Goal: Task Accomplishment & Management: Use online tool/utility

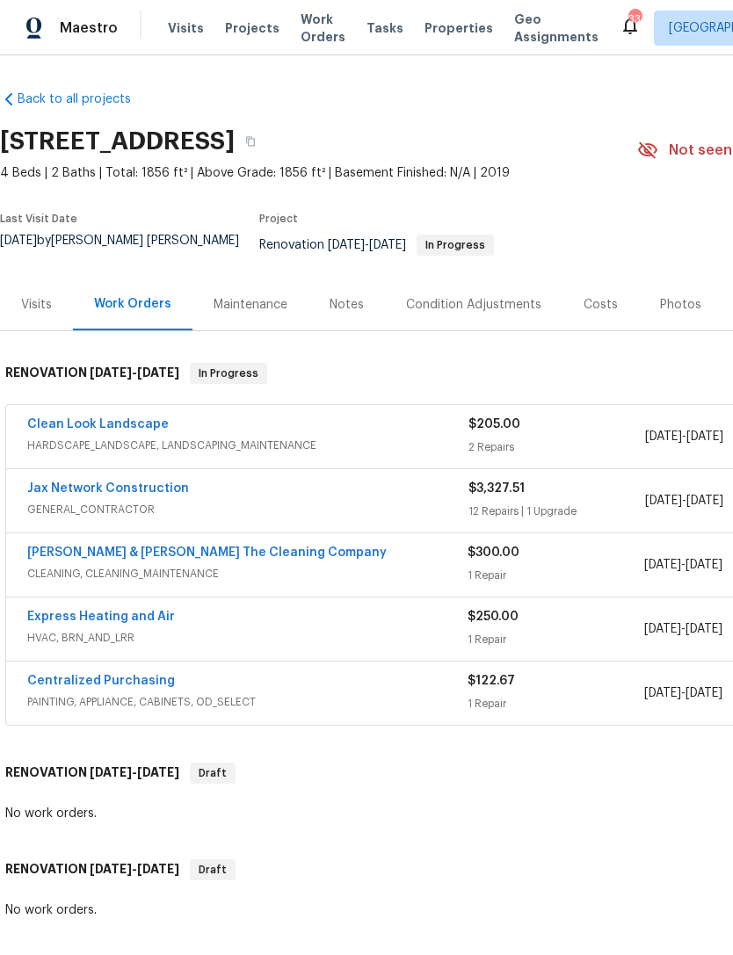
click at [148, 622] on link "Express Heating and Air" at bounding box center [101, 617] width 148 height 12
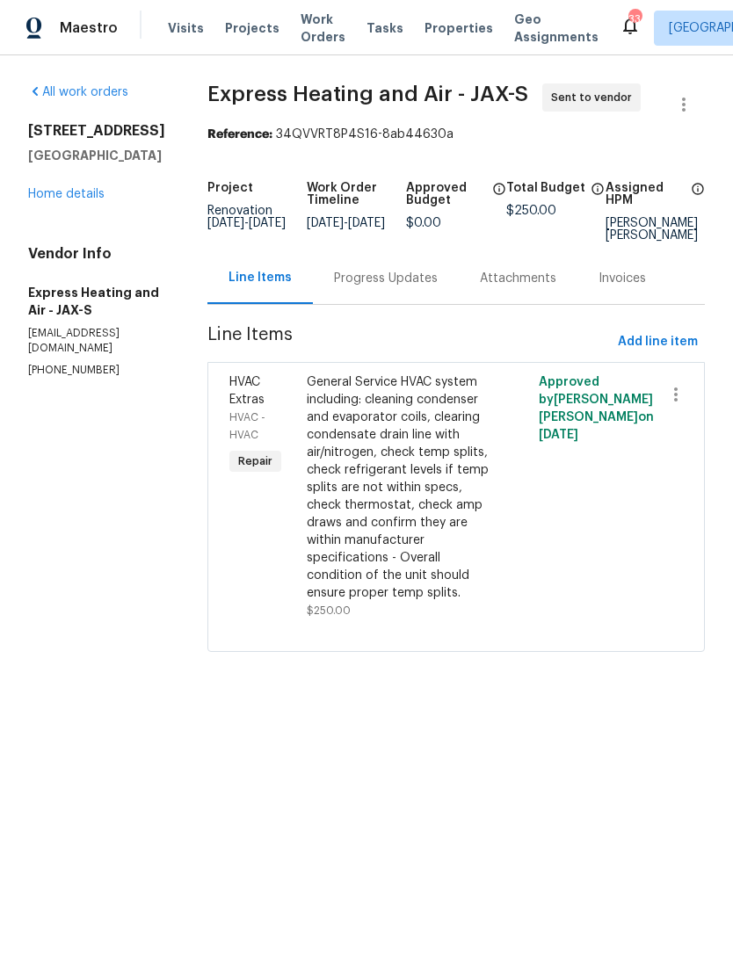
click at [408, 286] on div "Progress Updates" at bounding box center [386, 278] width 146 height 52
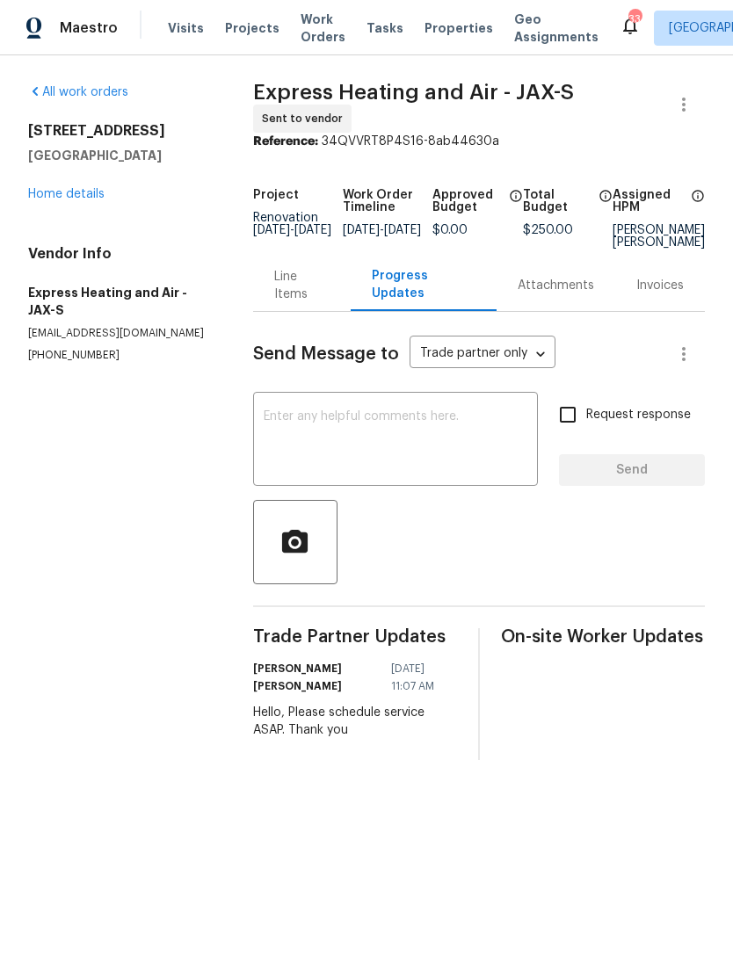
click at [423, 433] on textarea at bounding box center [396, 441] width 264 height 62
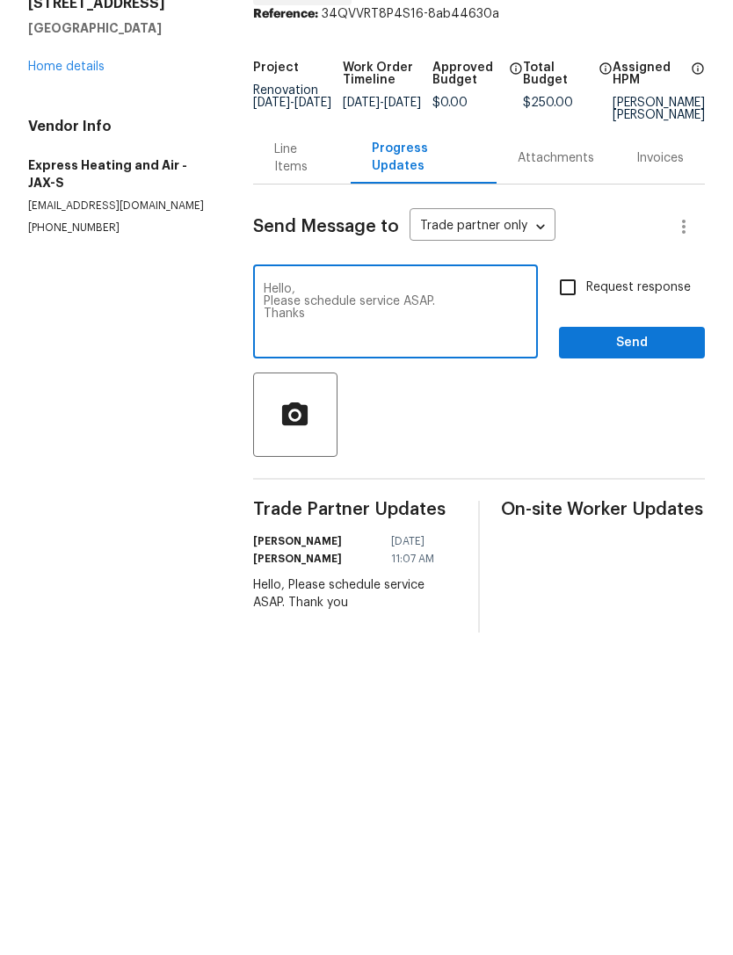
type textarea "Hello, Please schedule service ASAP. Thanks"
click at [569, 396] on input "Request response" at bounding box center [567, 414] width 37 height 37
checkbox input "true"
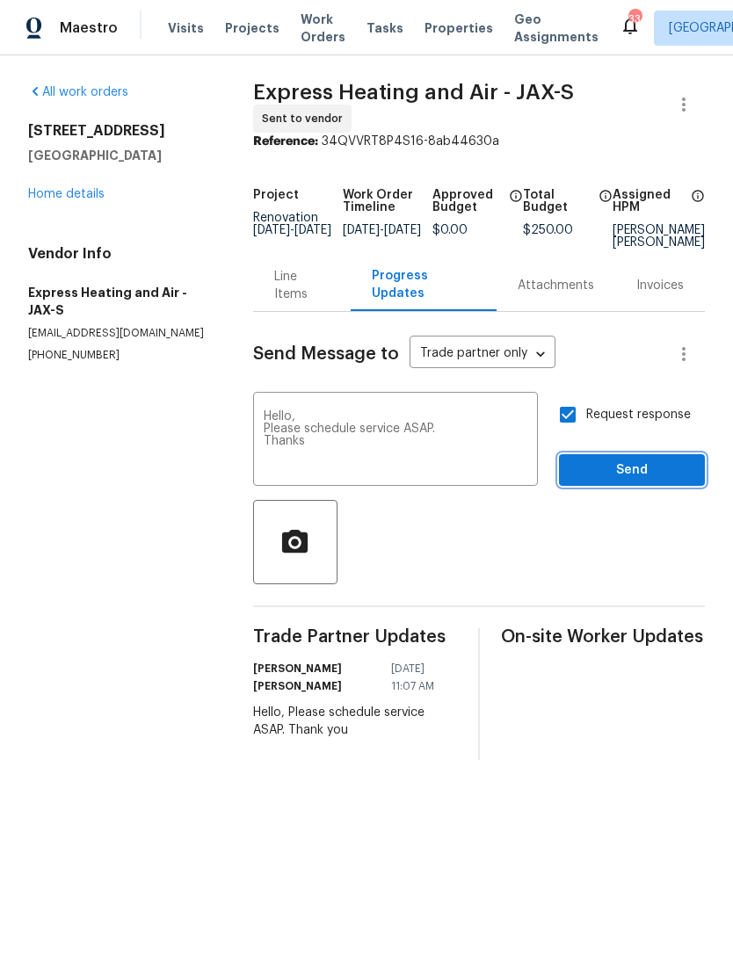
click at [630, 482] on span "Send" at bounding box center [632, 471] width 118 height 22
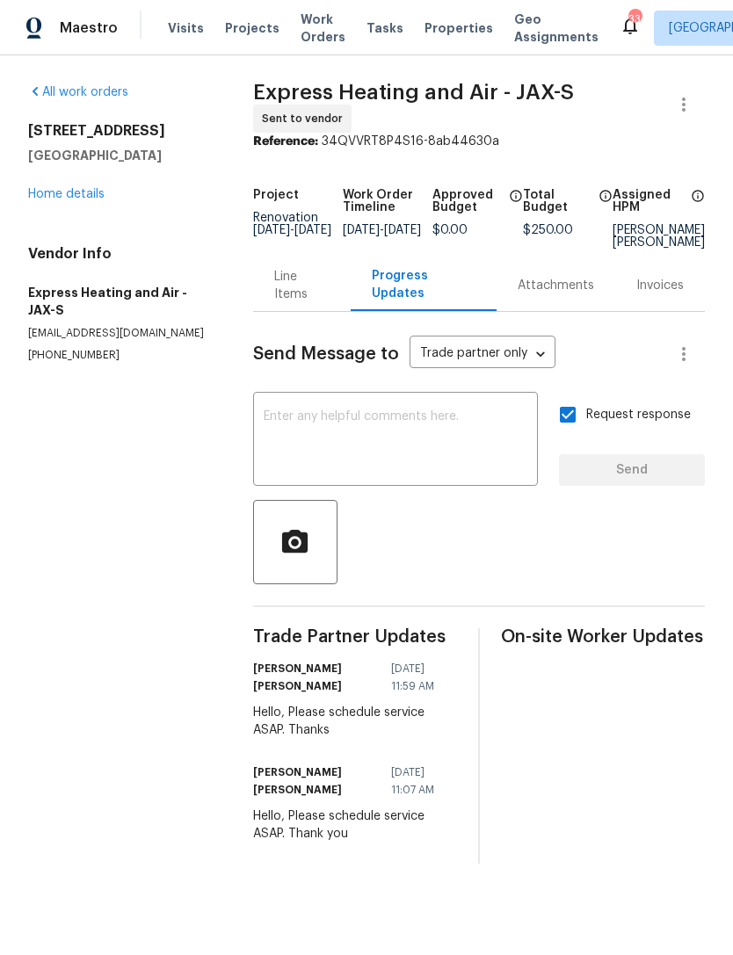
click at [87, 200] on link "Home details" at bounding box center [66, 194] width 76 height 12
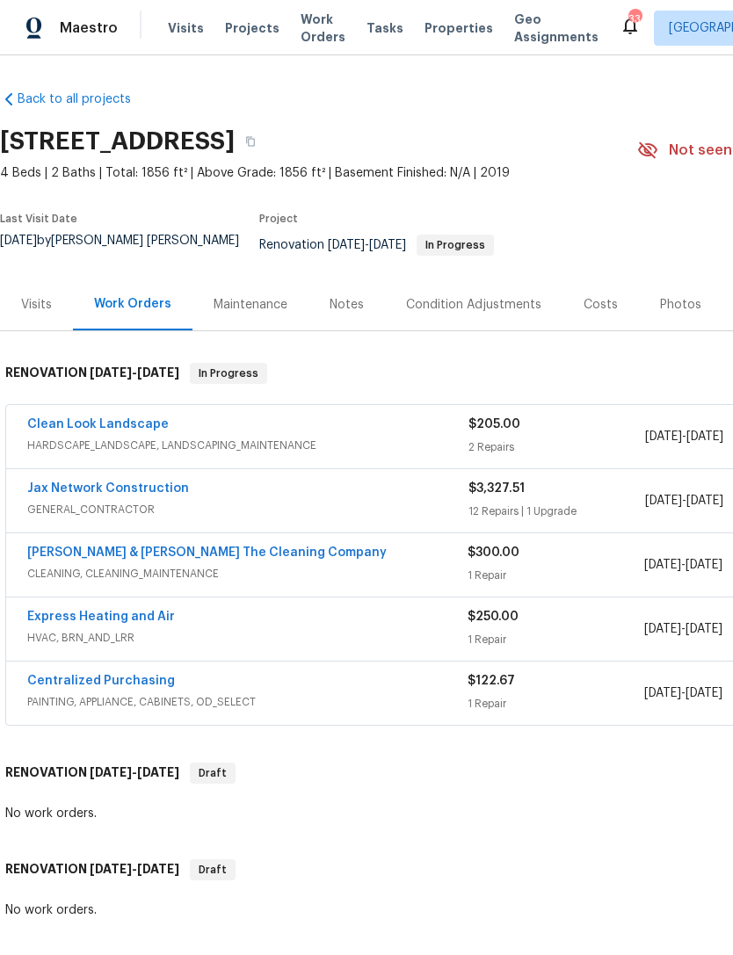
click at [245, 436] on div "Clean Look Landscape" at bounding box center [247, 426] width 441 height 21
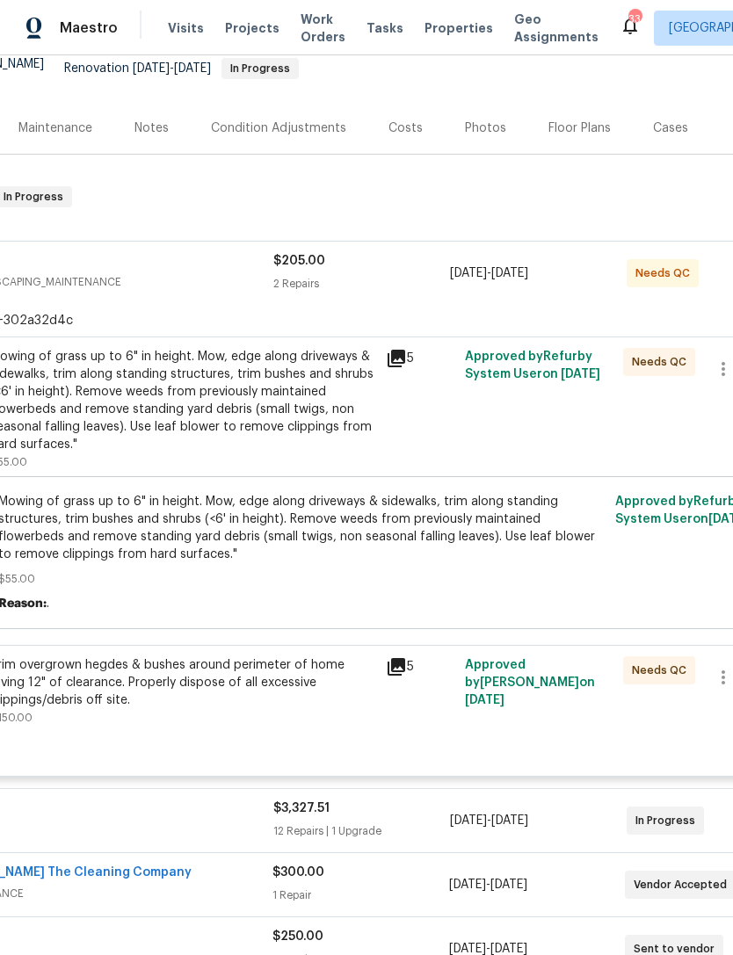
scroll to position [177, 196]
click at [394, 676] on icon at bounding box center [396, 667] width 18 height 18
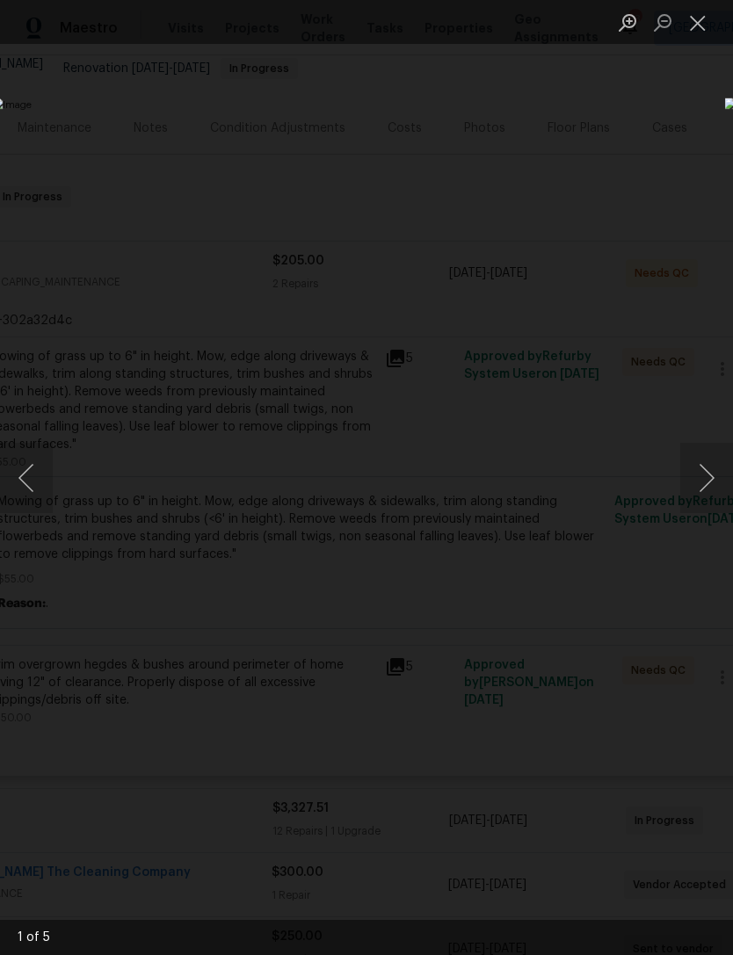
click at [695, 472] on button "Next image" at bounding box center [706, 478] width 53 height 70
click at [701, 479] on button "Next image" at bounding box center [706, 478] width 53 height 70
click at [702, 484] on button "Next image" at bounding box center [706, 478] width 53 height 70
click at [723, 460] on button "Next image" at bounding box center [706, 478] width 53 height 70
click at [710, 457] on button "Next image" at bounding box center [706, 478] width 53 height 70
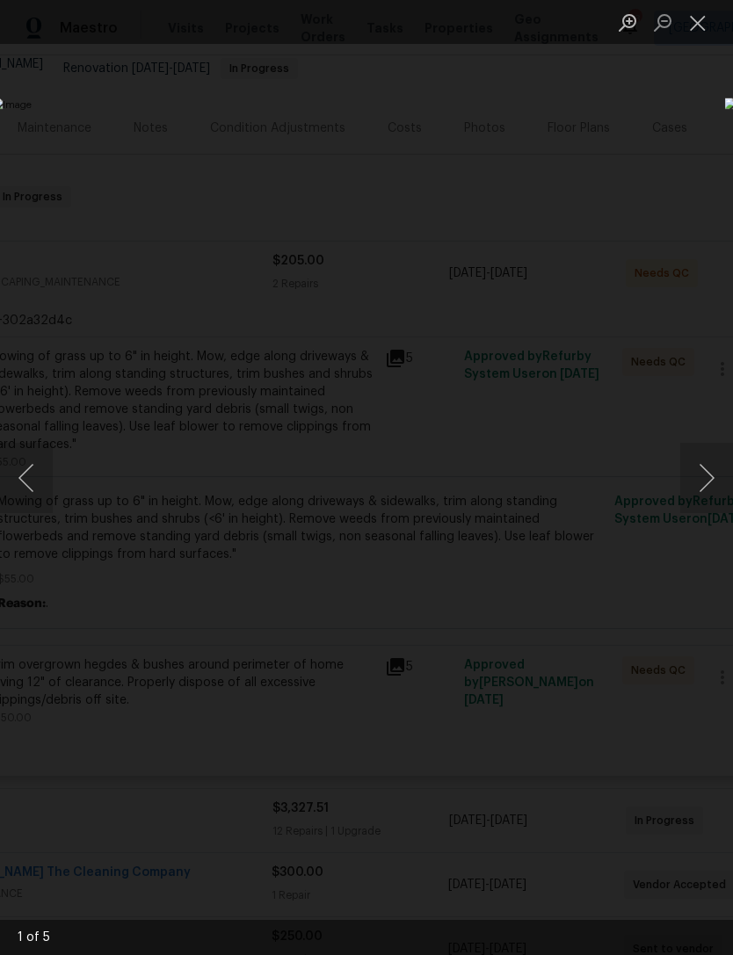
click at [702, 466] on button "Next image" at bounding box center [706, 478] width 53 height 70
click at [695, 472] on button "Next image" at bounding box center [706, 478] width 53 height 70
click at [697, 482] on button "Next image" at bounding box center [706, 478] width 53 height 70
click at [39, 465] on button "Previous image" at bounding box center [26, 478] width 53 height 70
click at [691, 488] on button "Next image" at bounding box center [706, 478] width 53 height 70
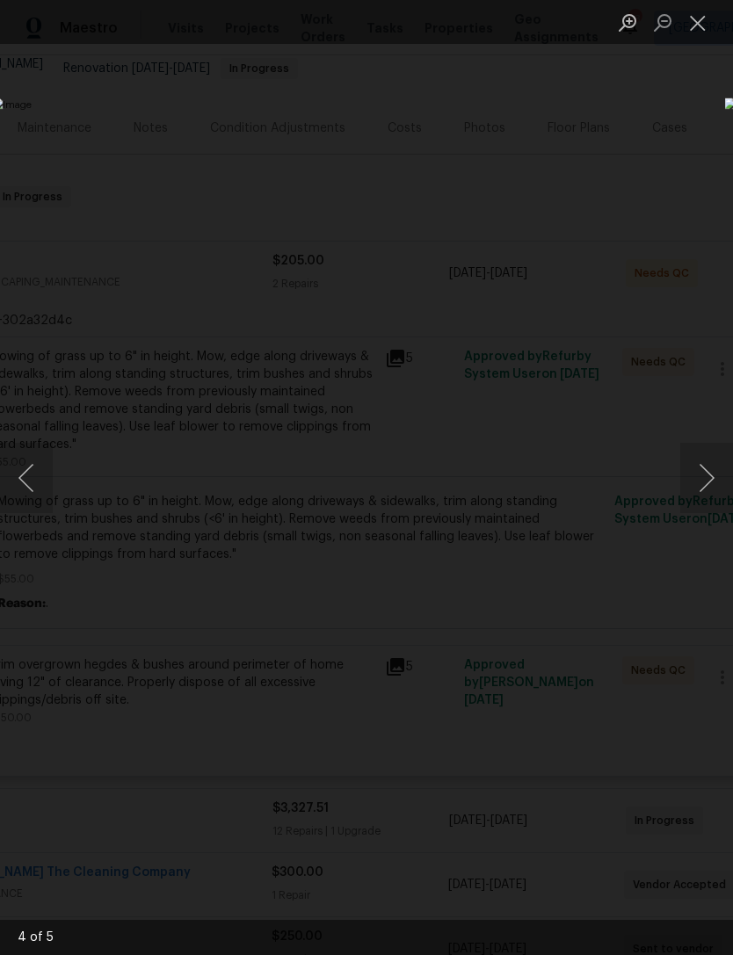
click at [610, 182] on div "Lightbox" at bounding box center [366, 477] width 733 height 955
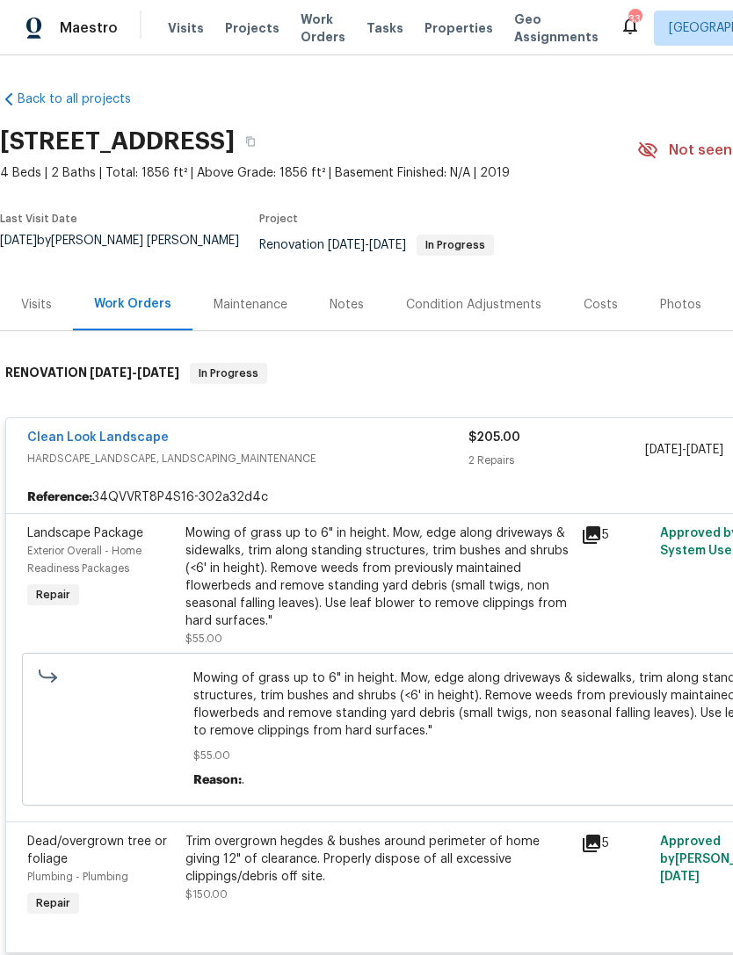
scroll to position [0, 0]
click at [590, 852] on icon at bounding box center [592, 844] width 18 height 18
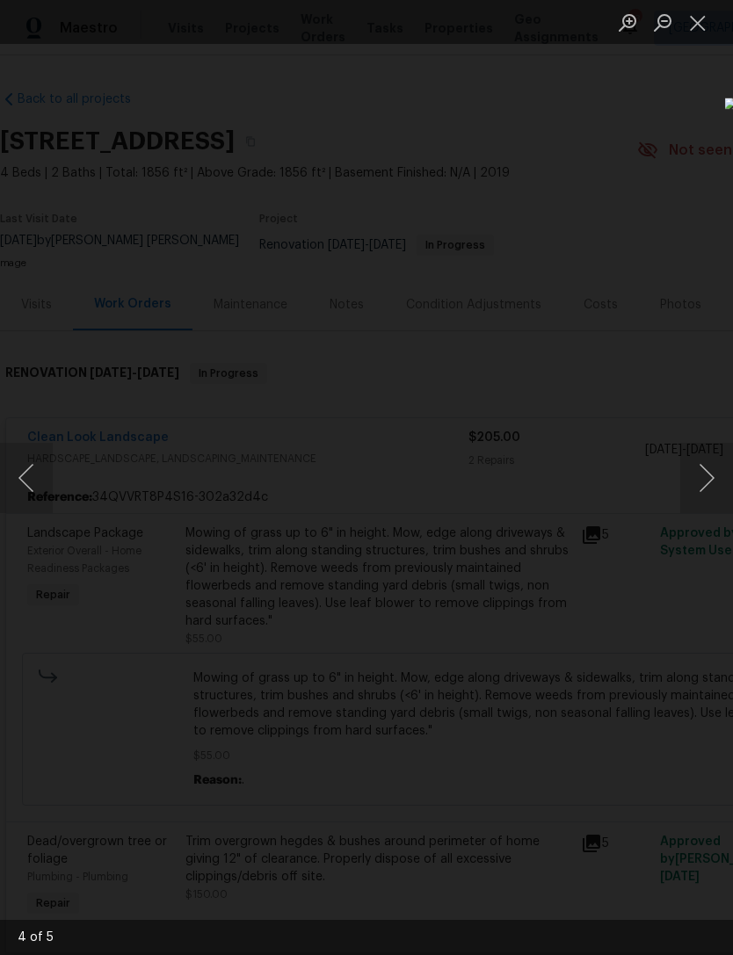
click at [270, 325] on div "Lightbox" at bounding box center [366, 477] width 733 height 955
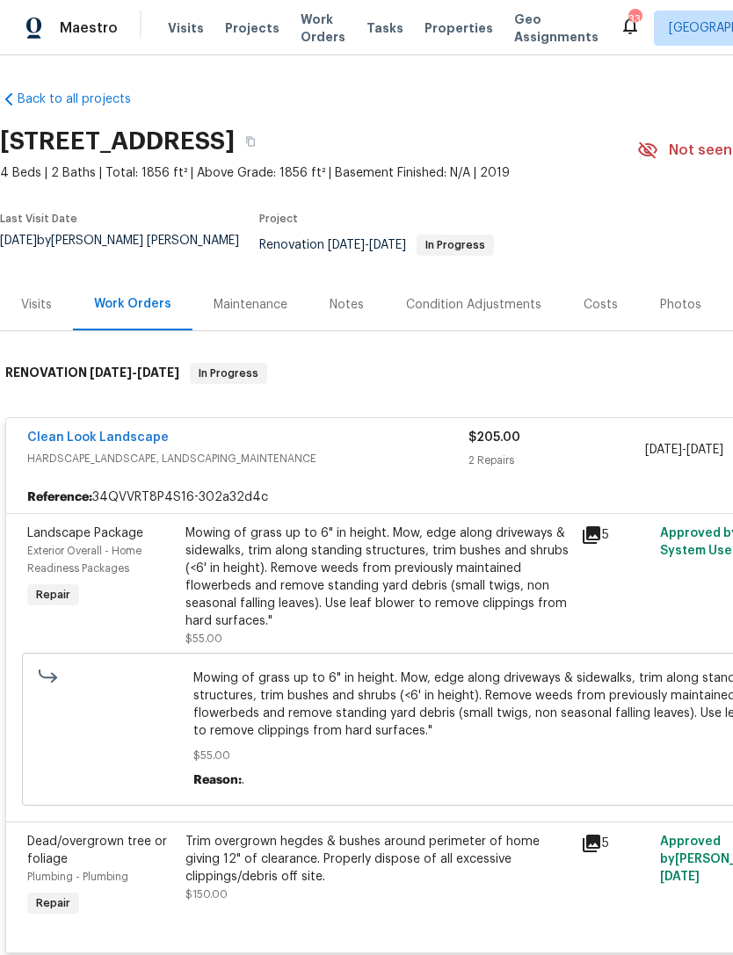
click at [244, 446] on div "Clean Look Landscape" at bounding box center [247, 439] width 441 height 21
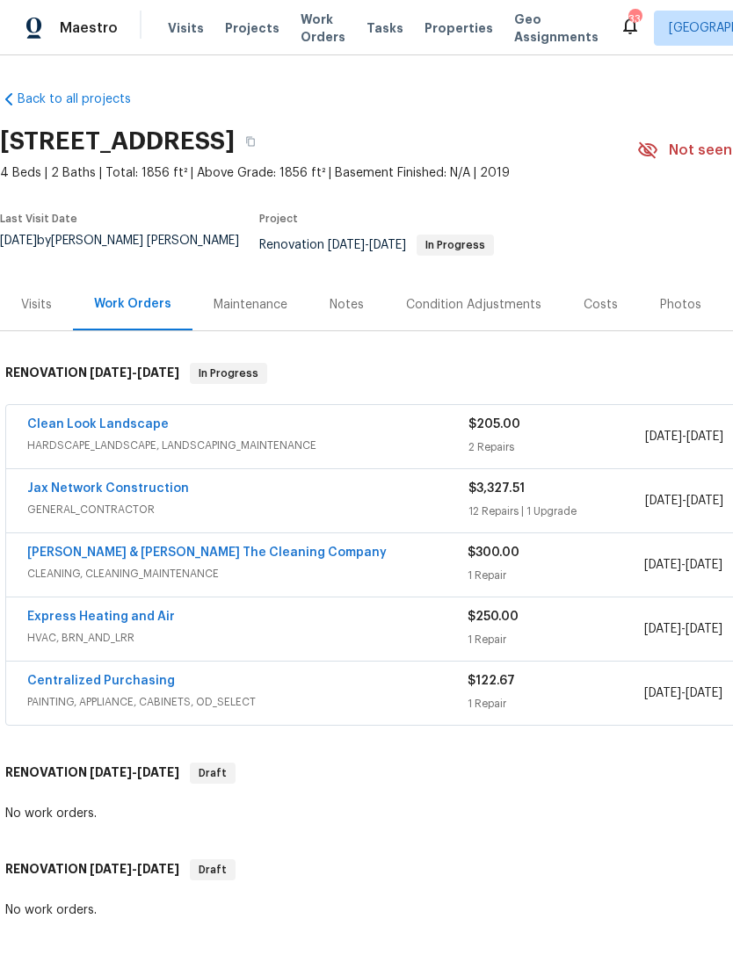
click at [341, 551] on div "[PERSON_NAME] & [PERSON_NAME] The Cleaning Company" at bounding box center [247, 554] width 440 height 21
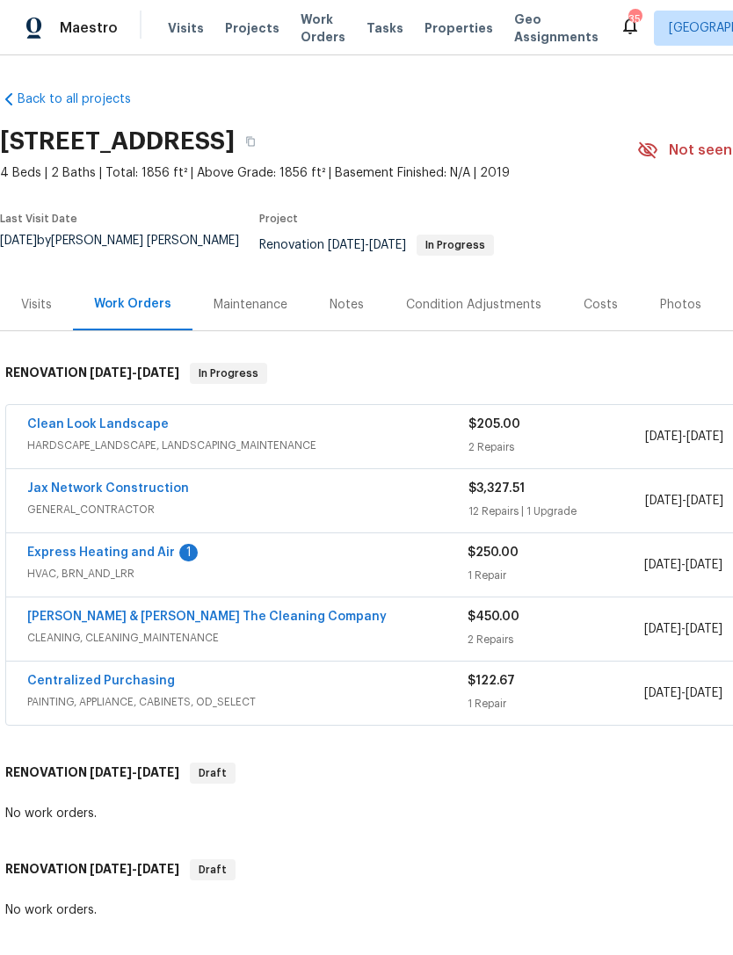
click at [605, 307] on div "Costs" at bounding box center [600, 305] width 34 height 18
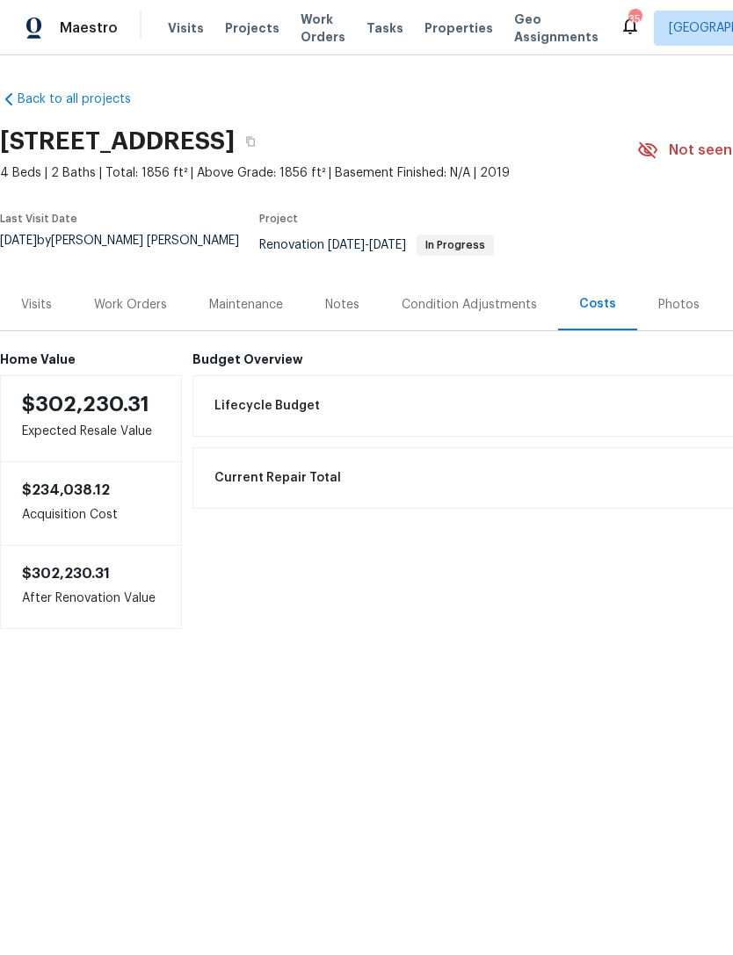
click at [552, 365] on h6 "Budget Overview" at bounding box center [592, 359] width 801 height 14
click at [128, 306] on div "Work Orders" at bounding box center [130, 305] width 73 height 18
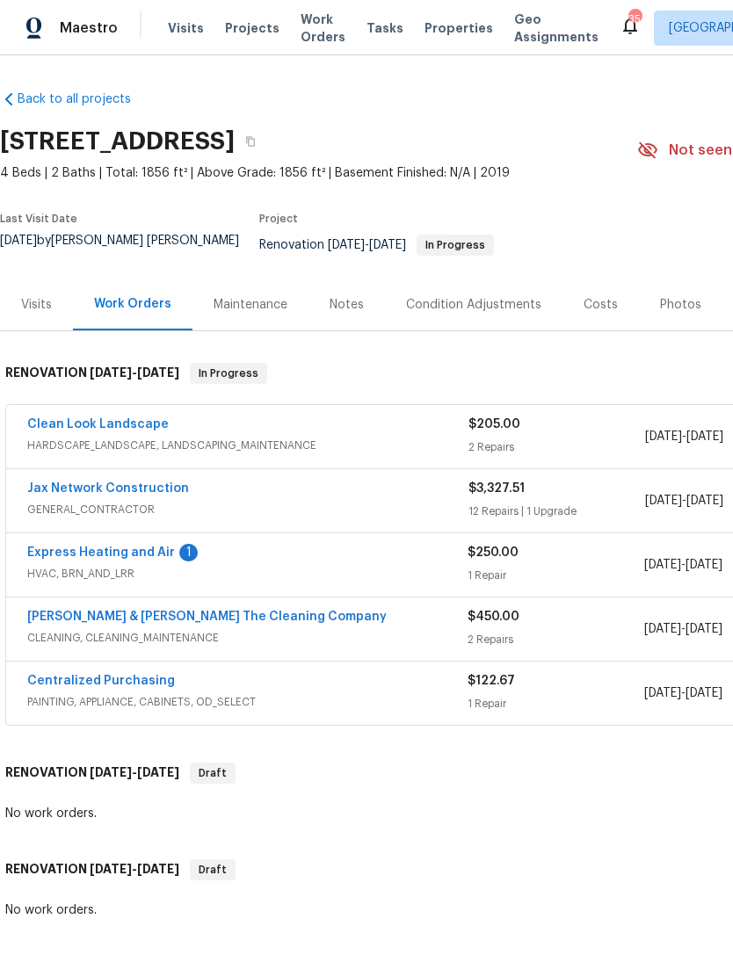
click at [105, 553] on link "Express Heating and Air" at bounding box center [101, 553] width 148 height 12
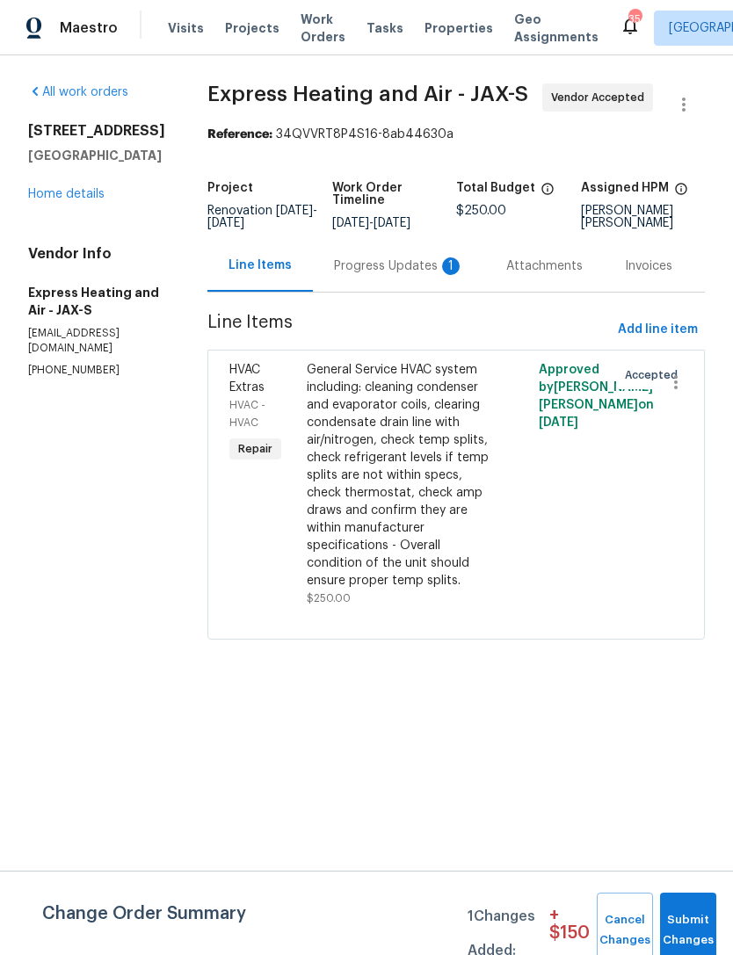
click at [415, 275] on div "Progress Updates 1" at bounding box center [399, 266] width 130 height 18
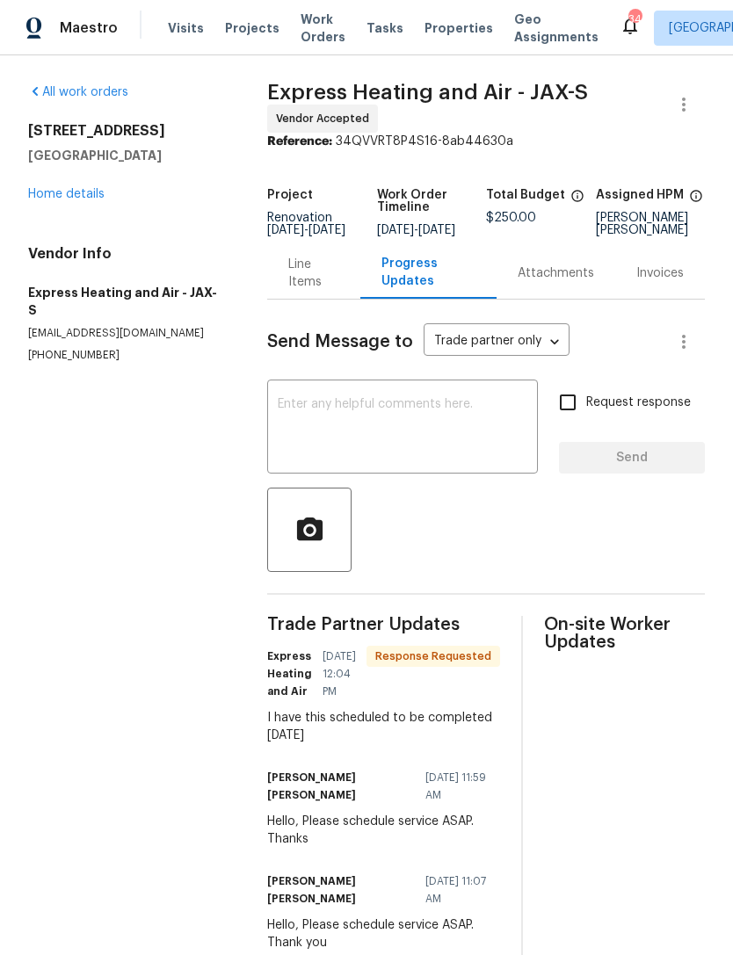
click at [69, 200] on link "Home details" at bounding box center [66, 194] width 76 height 12
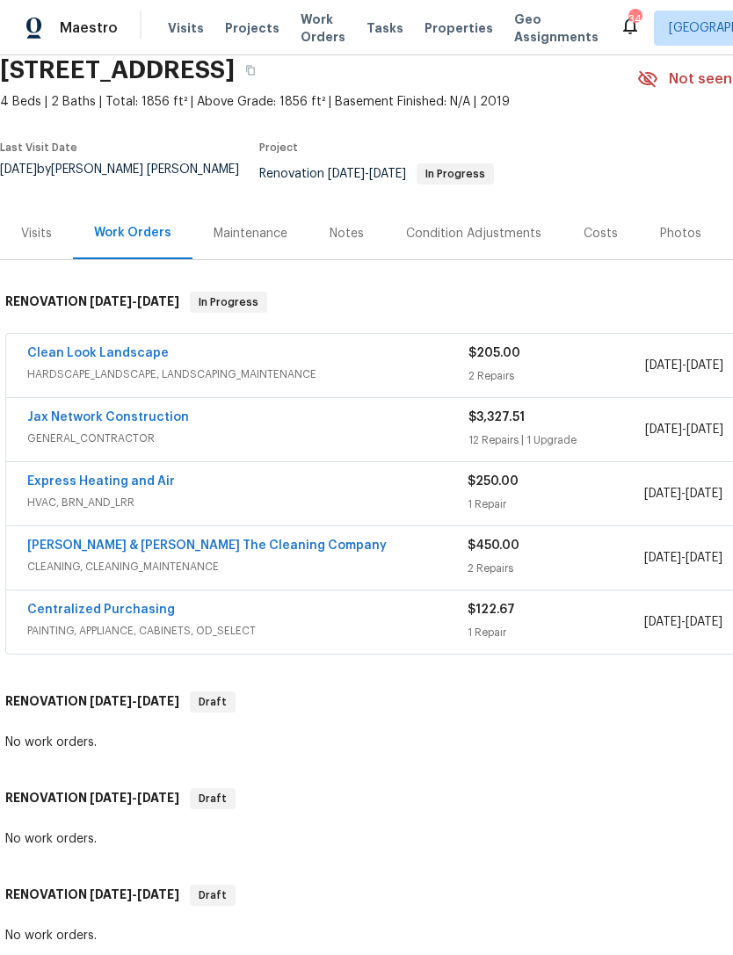
scroll to position [71, 0]
click at [177, 418] on link "Jax Network Construction" at bounding box center [108, 417] width 162 height 12
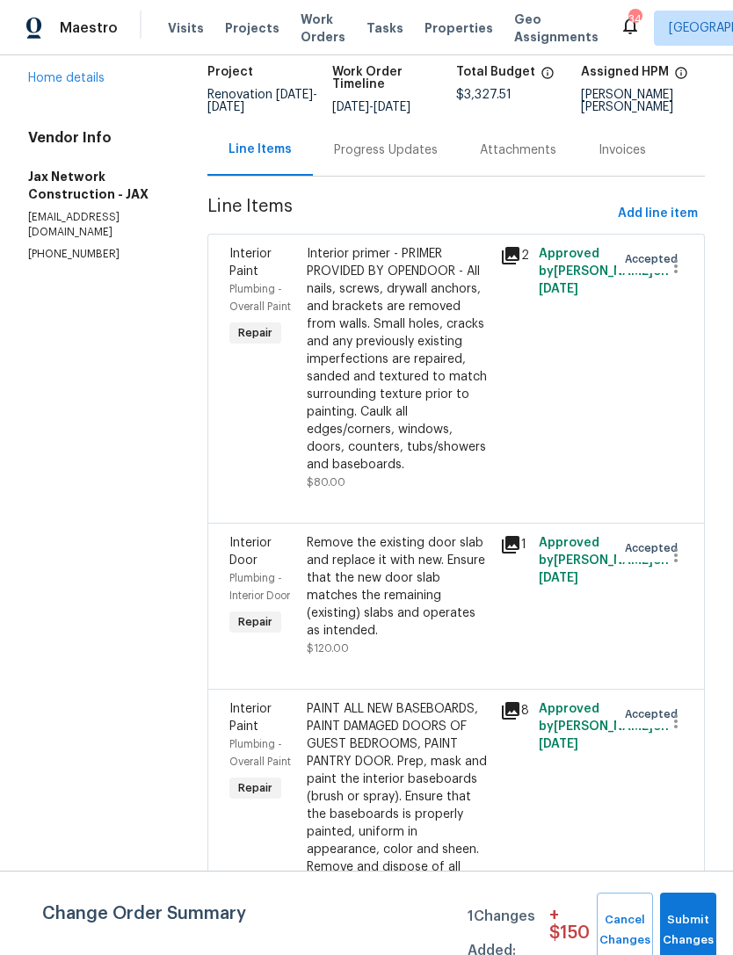
scroll to position [125, 0]
